Goal: Information Seeking & Learning: Learn about a topic

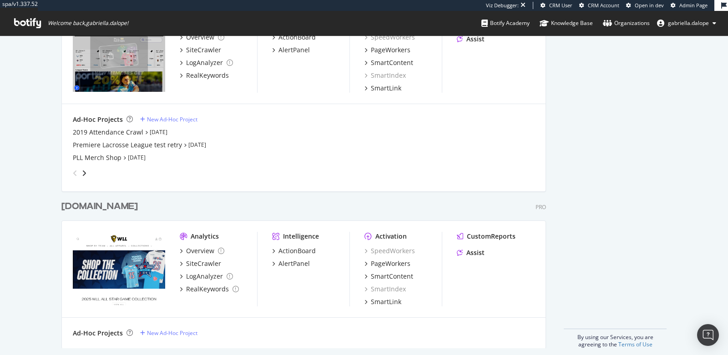
scroll to position [419, 0]
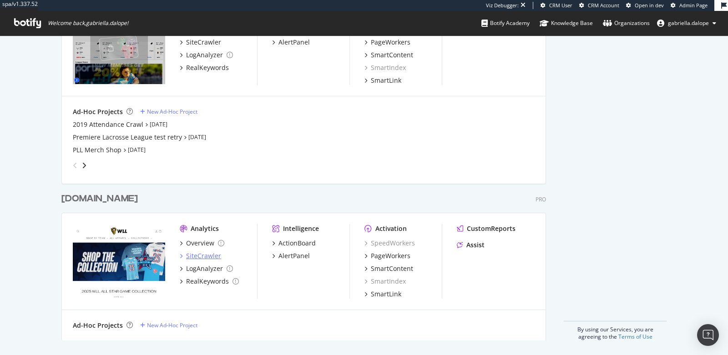
click at [203, 259] on div "SiteCrawler" at bounding box center [203, 256] width 35 height 9
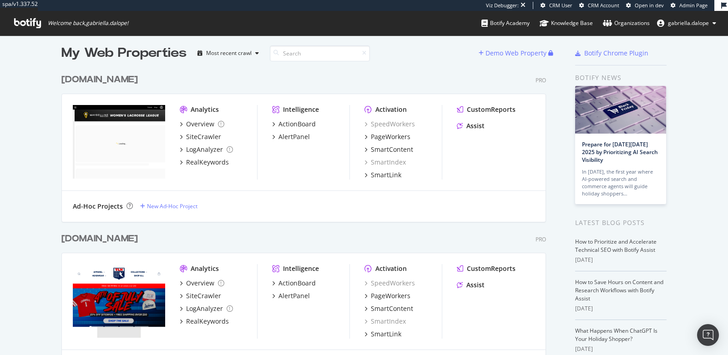
scroll to position [5, 0]
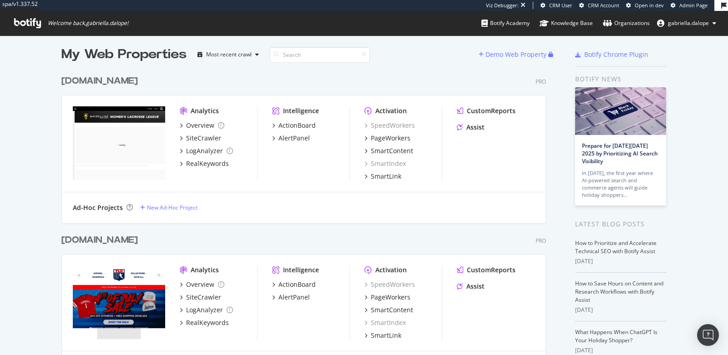
click at [63, 196] on div "Ad-Hoc Projects New Ad-Hoc Project" at bounding box center [304, 208] width 484 height 31
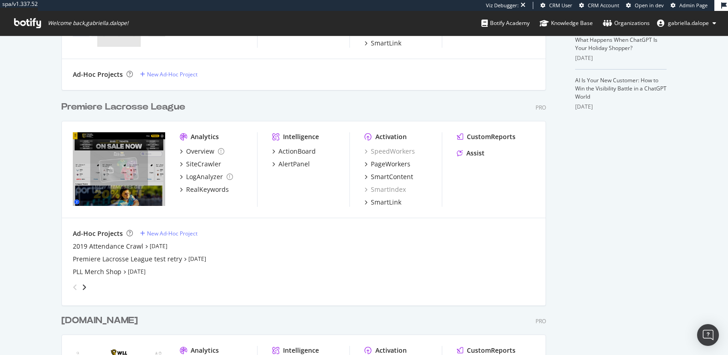
scroll to position [302, 0]
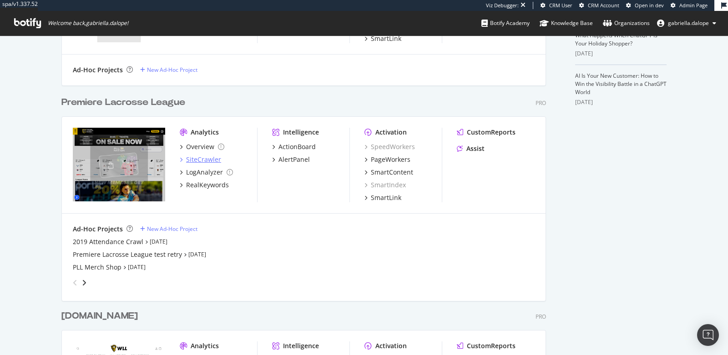
click at [196, 159] on div "SiteCrawler" at bounding box center [203, 159] width 35 height 9
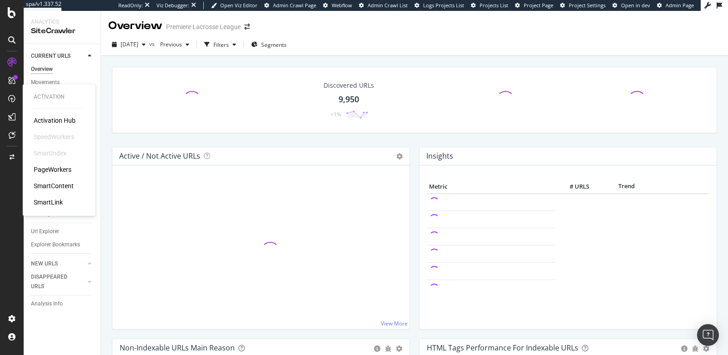
click at [47, 186] on div "SmartContent" at bounding box center [54, 186] width 40 height 9
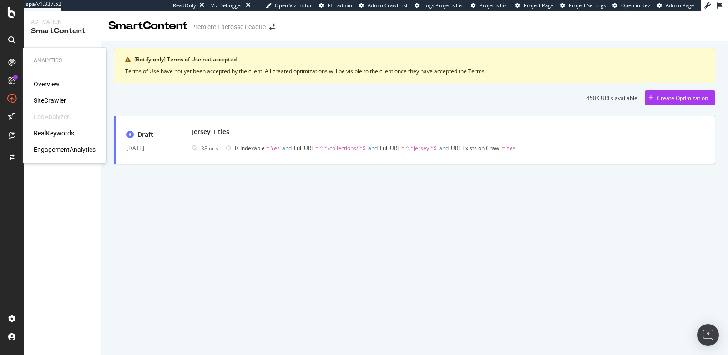
click at [49, 101] on div "SiteCrawler" at bounding box center [50, 100] width 32 height 9
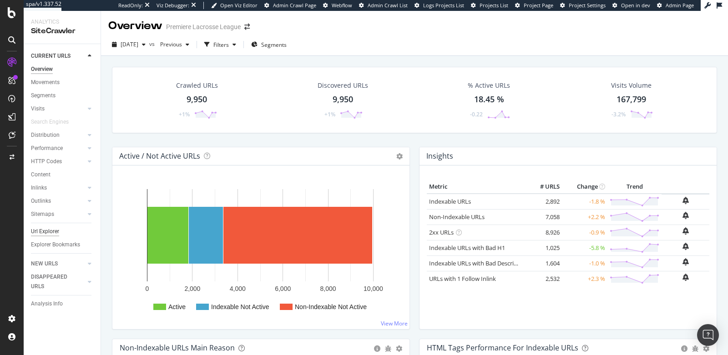
click at [51, 232] on div "Url Explorer" at bounding box center [45, 232] width 28 height 10
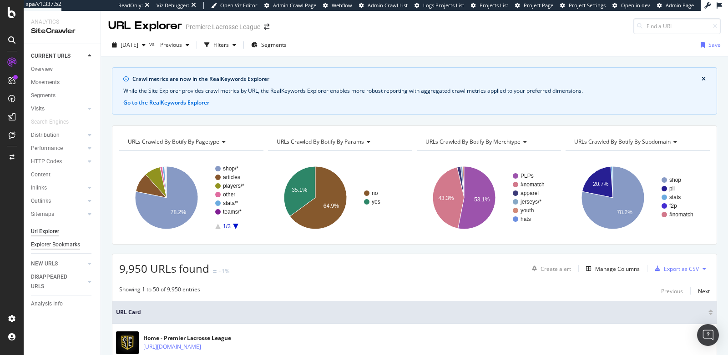
click at [56, 243] on div "Explorer Bookmarks" at bounding box center [55, 245] width 49 height 10
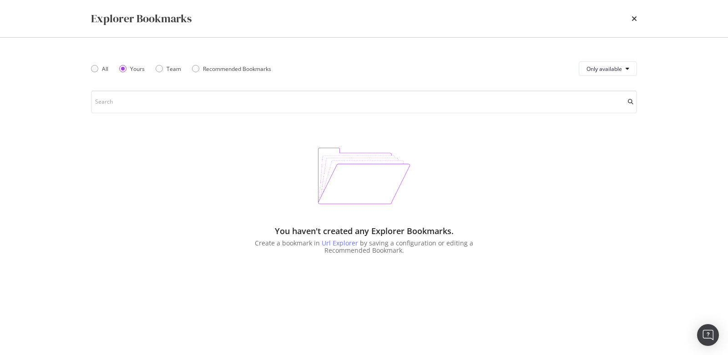
click at [90, 69] on div "All Yours Team Recommended Bookmarks Only available You haven't created any Exp…" at bounding box center [364, 197] width 583 height 318
click at [96, 69] on div "All" at bounding box center [94, 68] width 7 height 7
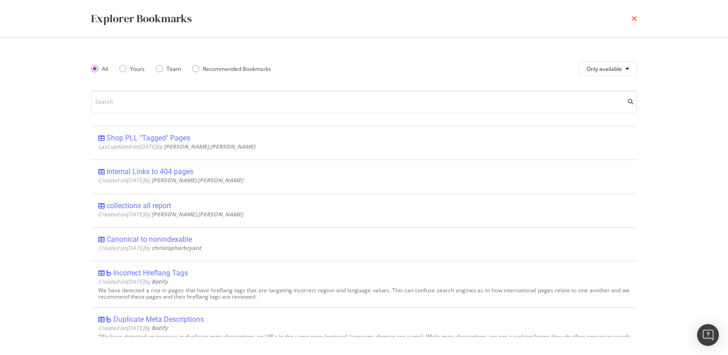
click at [634, 17] on icon "times" at bounding box center [634, 18] width 5 height 7
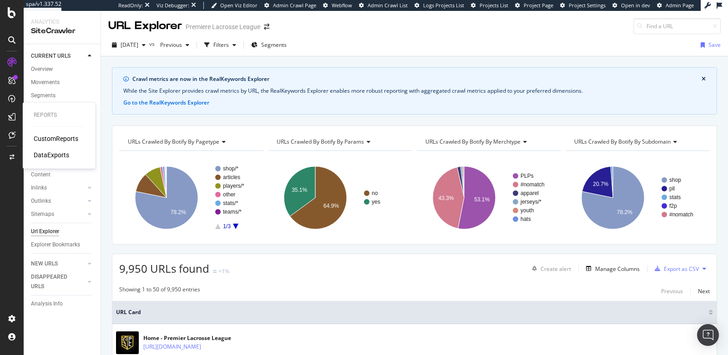
click at [47, 138] on div "CustomReports" at bounding box center [56, 138] width 45 height 9
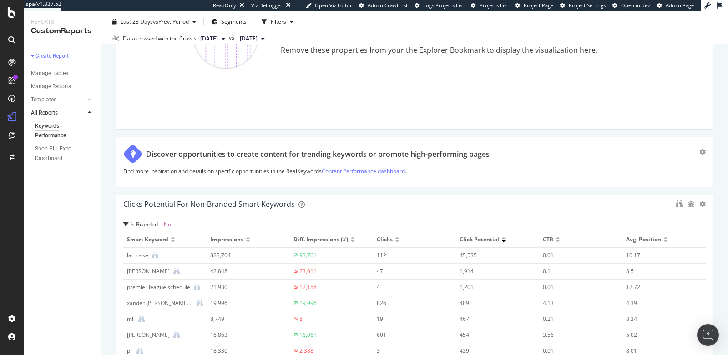
scroll to position [1760, 0]
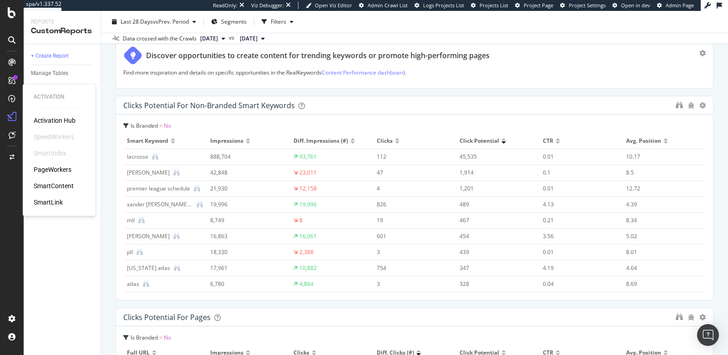
click at [50, 172] on div "PageWorkers" at bounding box center [53, 169] width 38 height 9
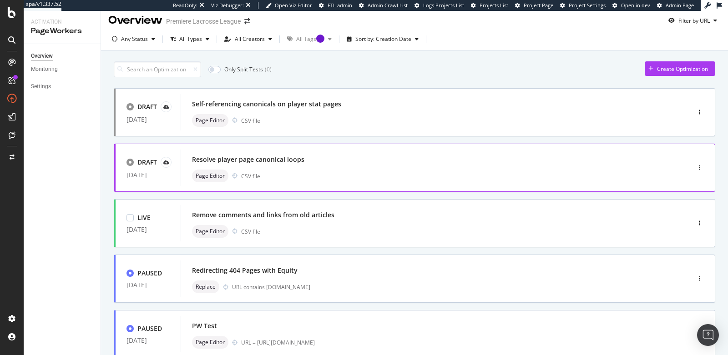
scroll to position [2, 0]
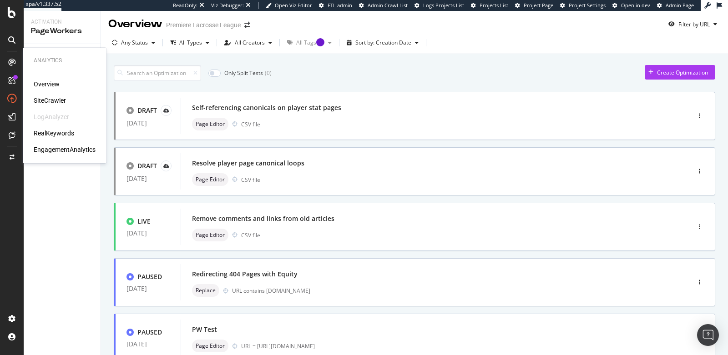
click at [56, 135] on div "RealKeywords" at bounding box center [54, 133] width 41 height 9
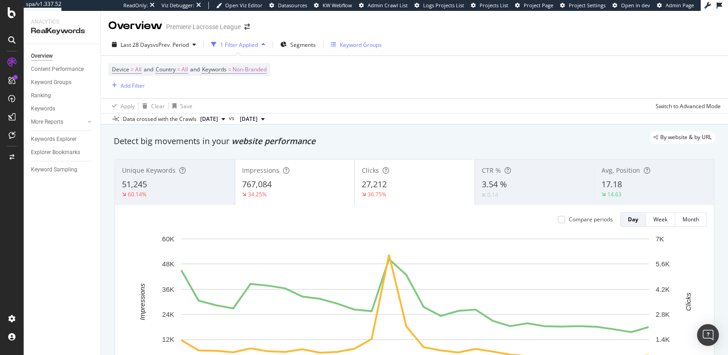
click at [359, 50] on div "Keyword Groups" at bounding box center [356, 45] width 51 height 14
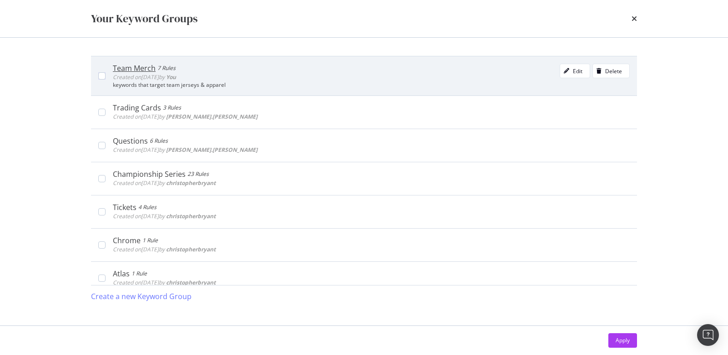
click at [289, 81] on div "Team Merch 7 Rules Created on 2025 Jun 17th by You Edit Delete" at bounding box center [371, 73] width 517 height 18
click at [136, 66] on div "Team Merch" at bounding box center [134, 68] width 43 height 9
click at [136, 66] on div "Team Merch" at bounding box center [135, 68] width 45 height 9
click at [568, 70] on icon "modal" at bounding box center [566, 70] width 5 height 5
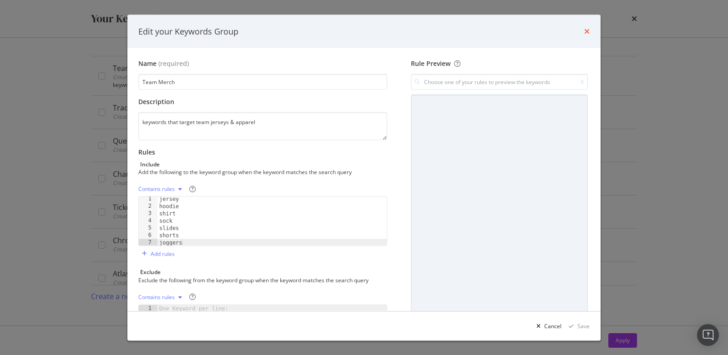
click at [587, 28] on icon "times" at bounding box center [586, 31] width 5 height 7
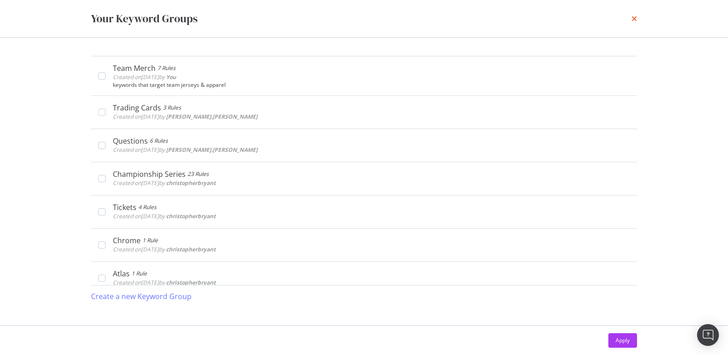
click at [636, 18] on icon "times" at bounding box center [634, 18] width 5 height 7
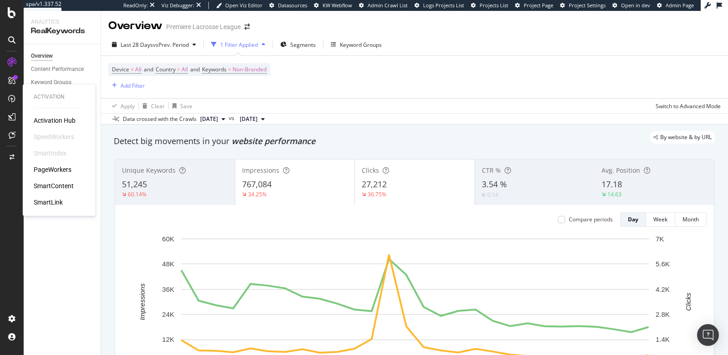
click at [61, 167] on div "PageWorkers" at bounding box center [53, 169] width 38 height 9
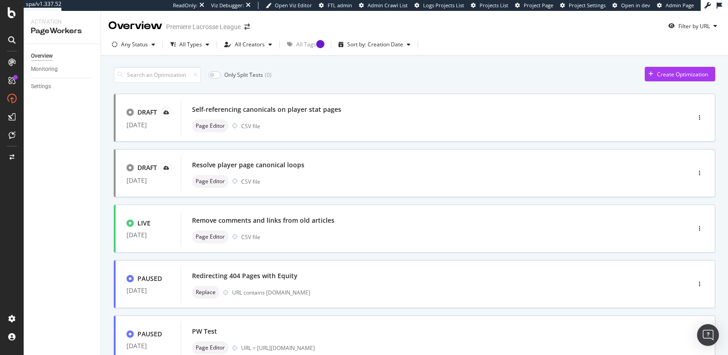
scroll to position [15, 0]
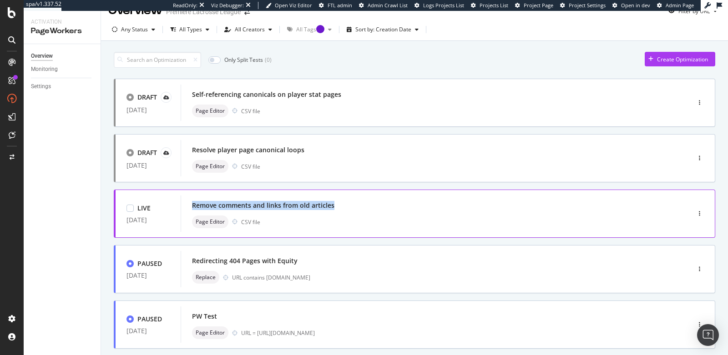
drag, startPoint x: 370, startPoint y: 203, endPoint x: 183, endPoint y: 206, distance: 188.0
click at [183, 206] on div "Remove comments and links from old articles Page Editor CSV file" at bounding box center [422, 214] width 482 height 36
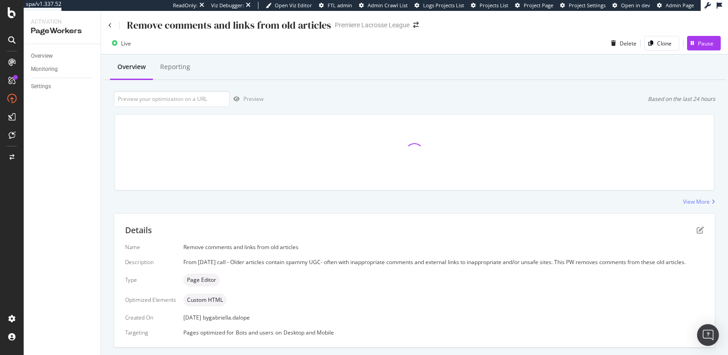
scroll to position [179, 0]
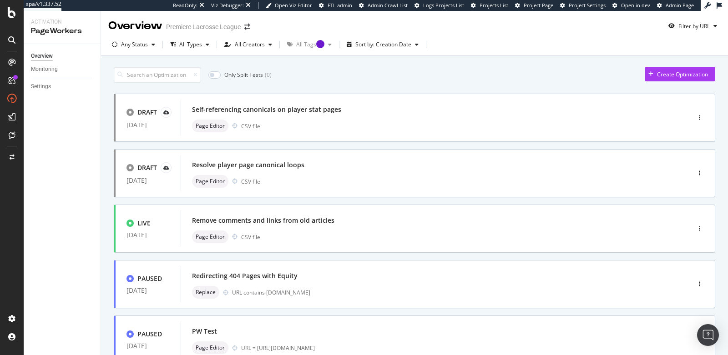
click at [12, 59] on icon at bounding box center [11, 62] width 7 height 7
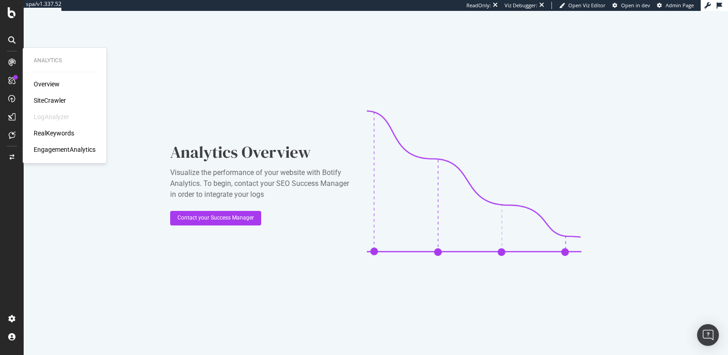
click at [53, 134] on div "RealKeywords" at bounding box center [54, 133] width 41 height 9
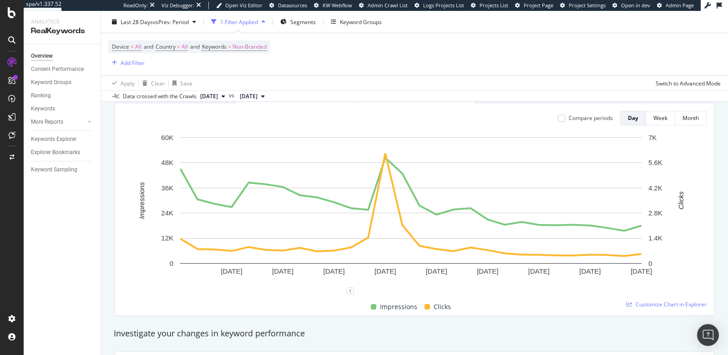
scroll to position [89, 0]
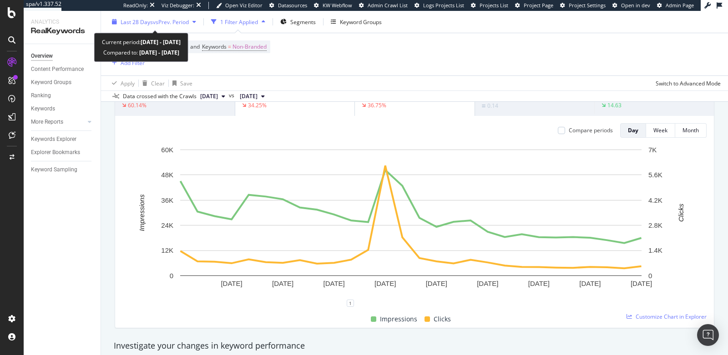
click at [173, 22] on span "vs Prev. Period" at bounding box center [171, 22] width 36 height 8
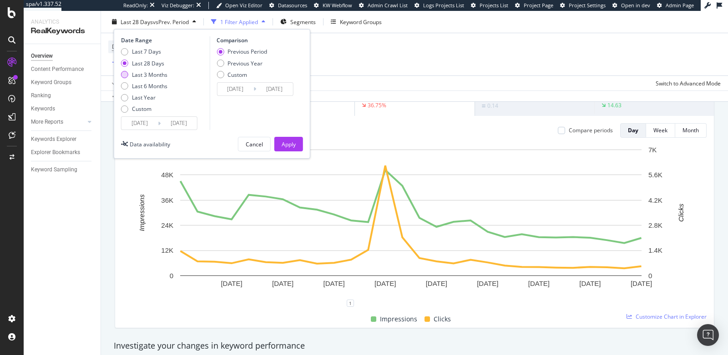
click at [128, 71] on div "Last 3 Months" at bounding box center [144, 75] width 46 height 8
type input "2025/06/30"
type input "2025/03/30"
type input "2025/06/29"
click at [289, 142] on div "Apply" at bounding box center [289, 144] width 14 height 8
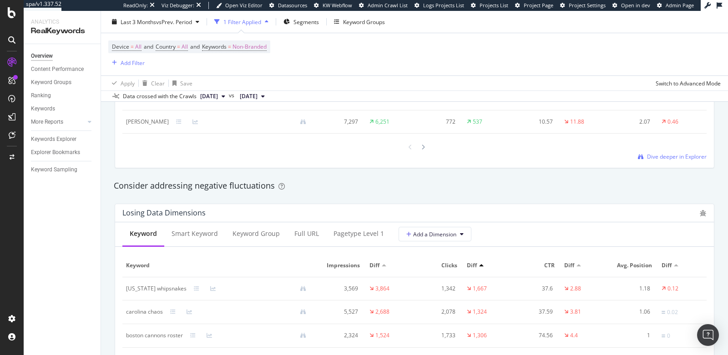
scroll to position [1036, 0]
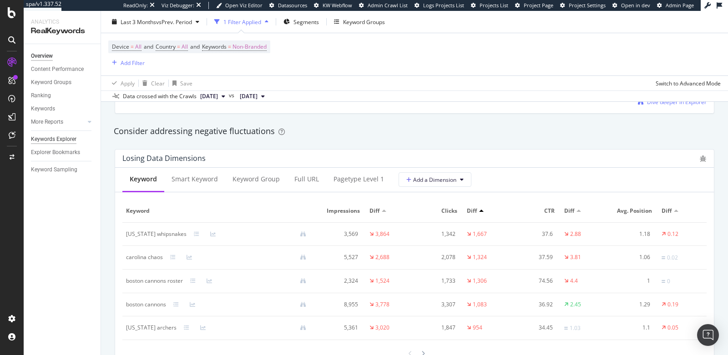
click at [60, 140] on div "Keywords Explorer" at bounding box center [54, 140] width 46 height 10
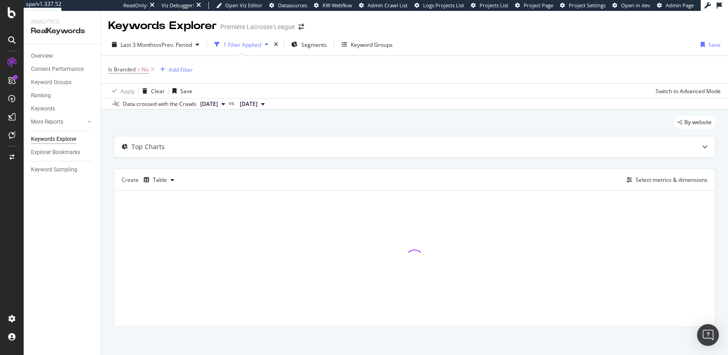
scroll to position [2, 0]
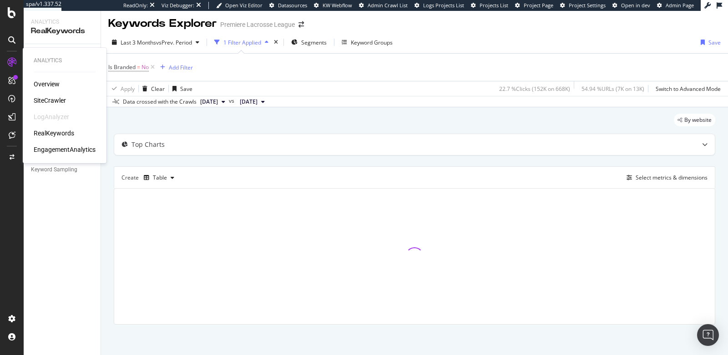
click at [50, 99] on div "SiteCrawler" at bounding box center [50, 100] width 32 height 9
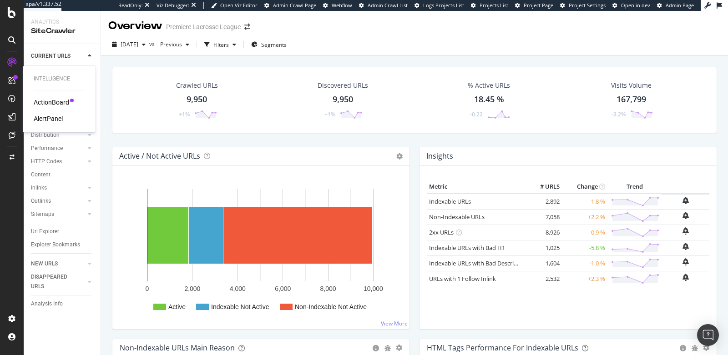
click at [46, 121] on div "AlertPanel" at bounding box center [48, 118] width 29 height 9
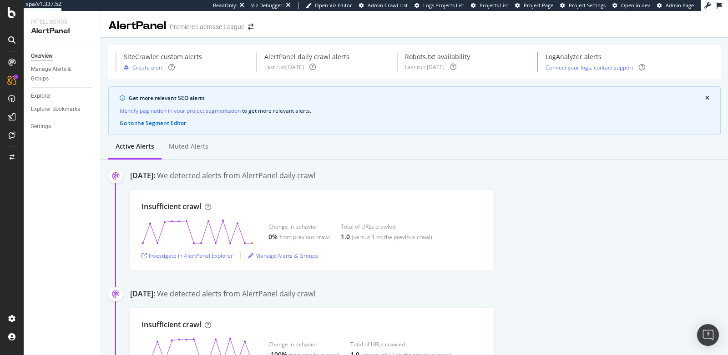
click at [88, 141] on div "Overview Manage Alerts & Groups Explorer Explorer Bookmarks Settings" at bounding box center [62, 199] width 77 height 311
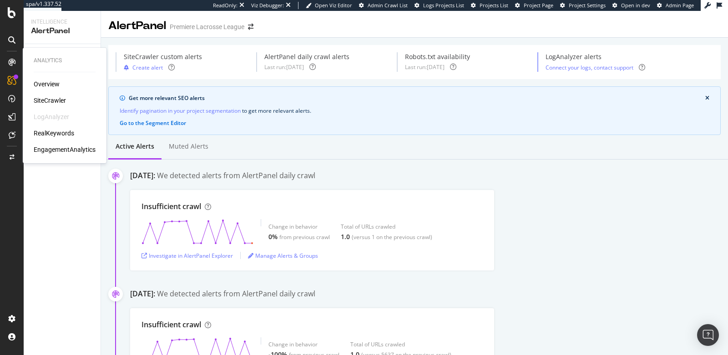
click at [40, 98] on div "SiteCrawler" at bounding box center [50, 100] width 32 height 9
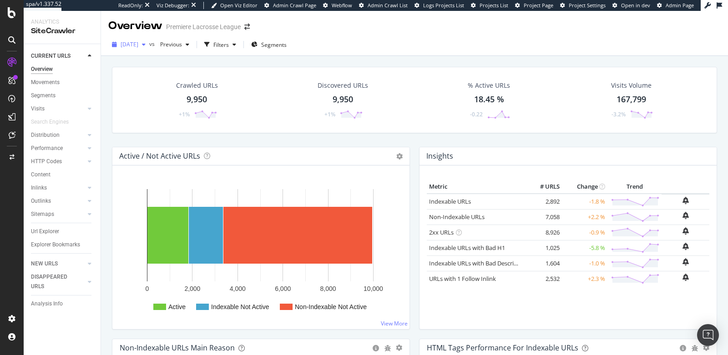
click at [135, 42] on span "2025 Sep. 26th" at bounding box center [130, 45] width 18 height 8
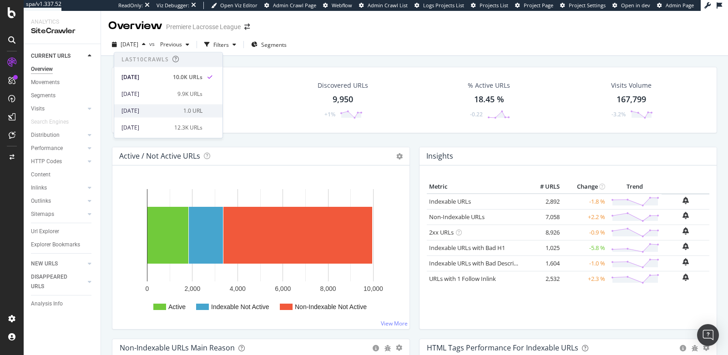
scroll to position [14, 0]
click at [247, 132] on div "Crawled URLs 9,950 +1% Discovered URLs 9,950 +1% % Active URLs 18.45 % -0.22 Vi…" at bounding box center [414, 100] width 605 height 66
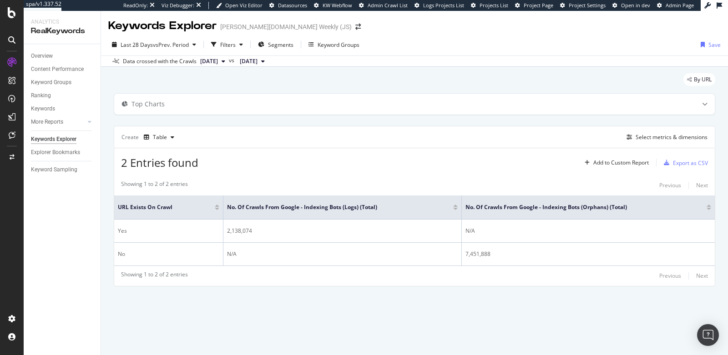
click at [626, 319] on div "Keywords Explorer wilson.com Weekly (JS) Last 28 Days vs Prev. Period Filters S…" at bounding box center [414, 183] width 627 height 345
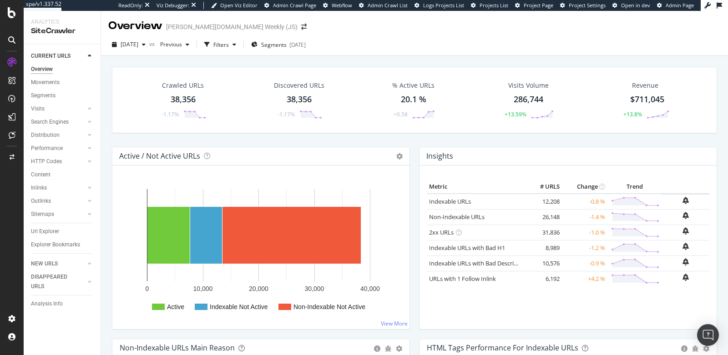
click at [9, 200] on div at bounding box center [12, 183] width 22 height 257
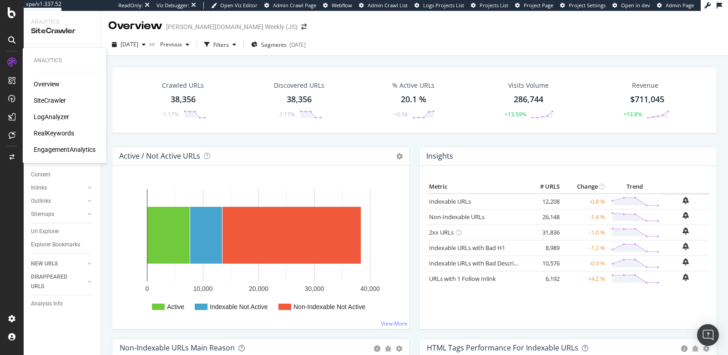
click at [48, 138] on div "Overview SiteCrawler LogAnalyzer RealKeywords EngagementAnalytics" at bounding box center [65, 117] width 62 height 75
click at [55, 134] on div "RealKeywords" at bounding box center [54, 133] width 41 height 9
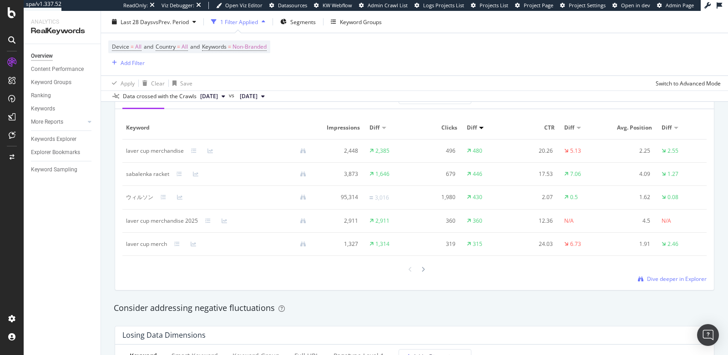
scroll to position [850, 0]
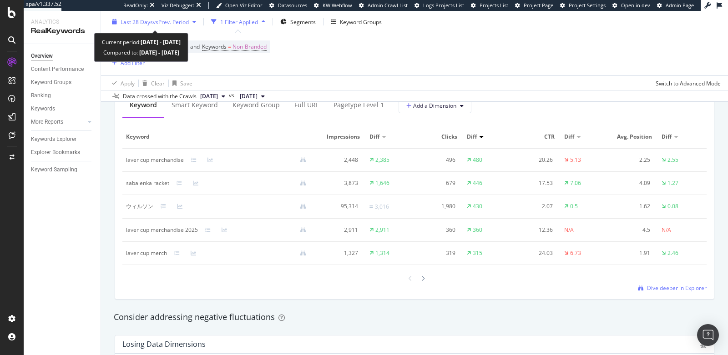
click at [134, 21] on span "Last 28 Days" at bounding box center [137, 22] width 32 height 8
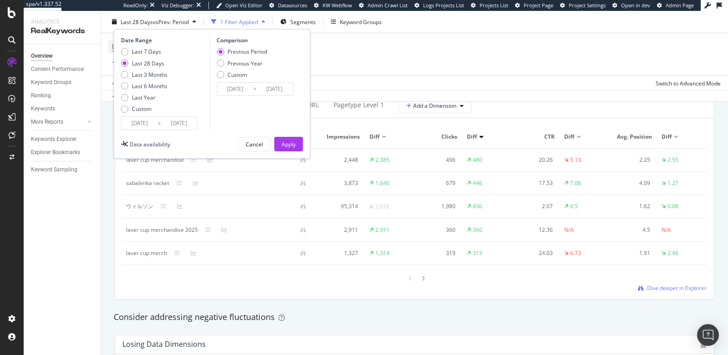
click at [81, 211] on div "Overview Content Performance Keyword Groups Ranking Keywords More Reports Count…" at bounding box center [62, 199] width 77 height 311
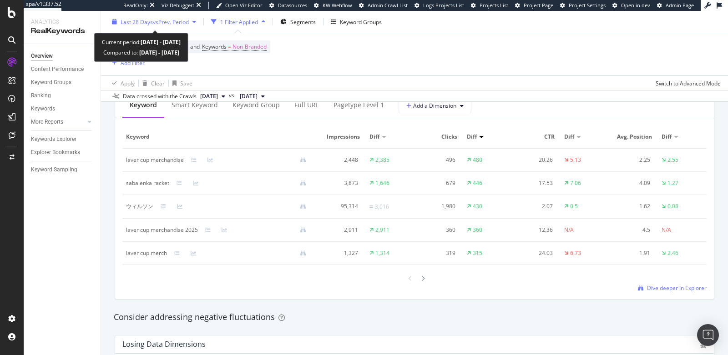
click at [122, 22] on span "Last 28 Days" at bounding box center [137, 22] width 32 height 8
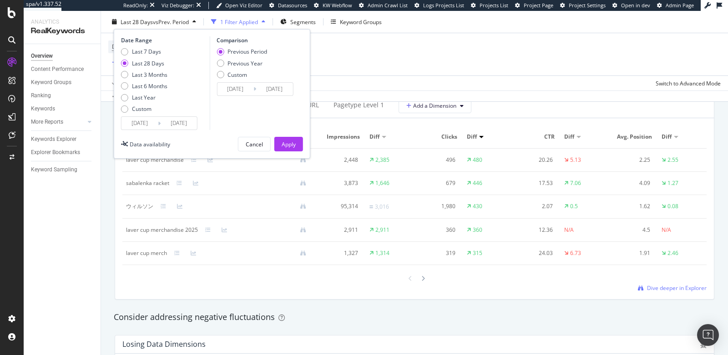
click at [70, 229] on div "Overview Content Performance Keyword Groups Ranking Keywords More Reports Count…" at bounding box center [62, 199] width 77 height 311
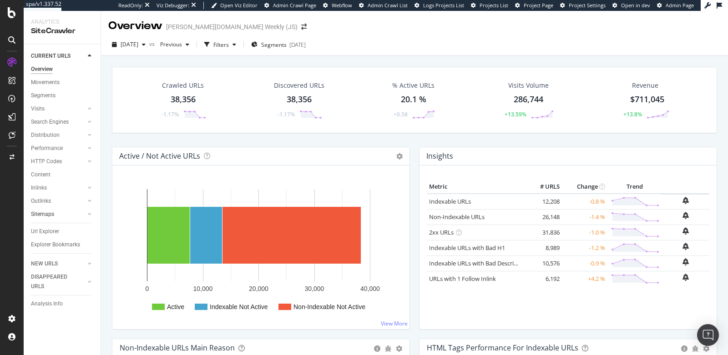
click at [56, 213] on link "Sitemaps" at bounding box center [58, 215] width 54 height 10
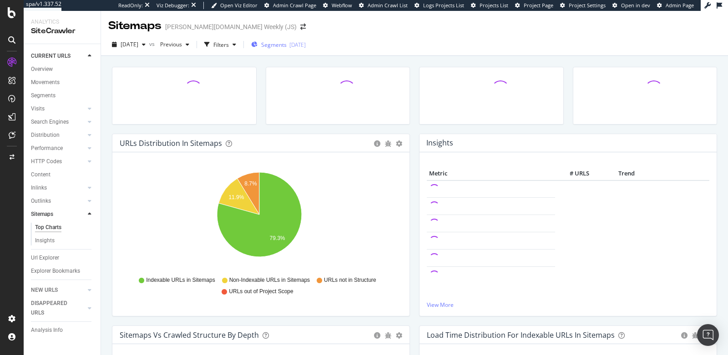
click at [287, 42] on span "Segments" at bounding box center [273, 45] width 25 height 8
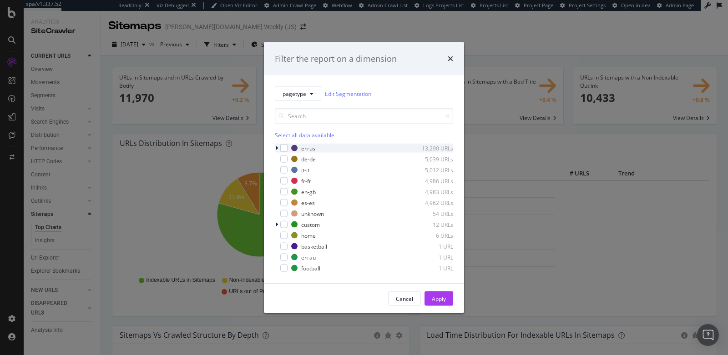
click at [277, 147] on icon "modal" at bounding box center [276, 148] width 3 height 5
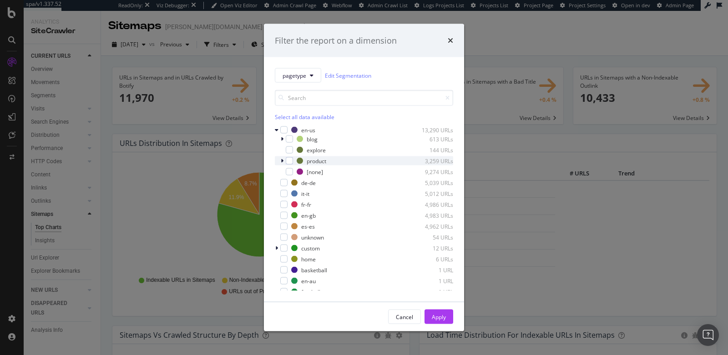
click at [283, 162] on icon "modal" at bounding box center [282, 160] width 3 height 5
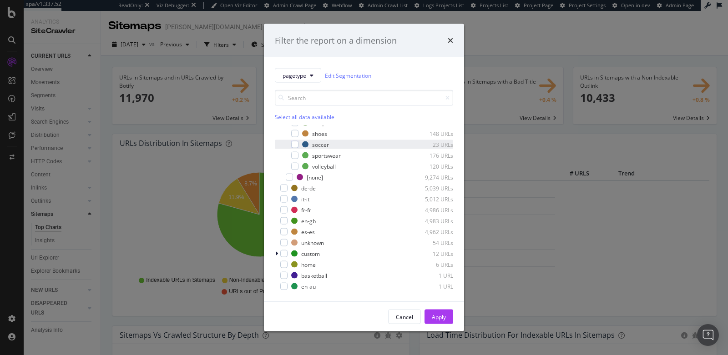
scroll to position [103, 0]
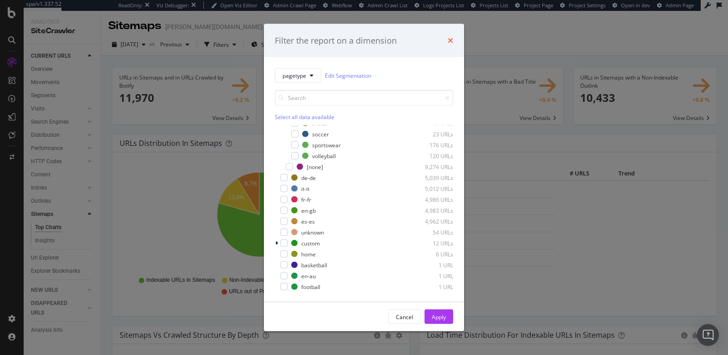
click at [451, 41] on icon "times" at bounding box center [450, 40] width 5 height 7
